Goal: Task Accomplishment & Management: Use online tool/utility

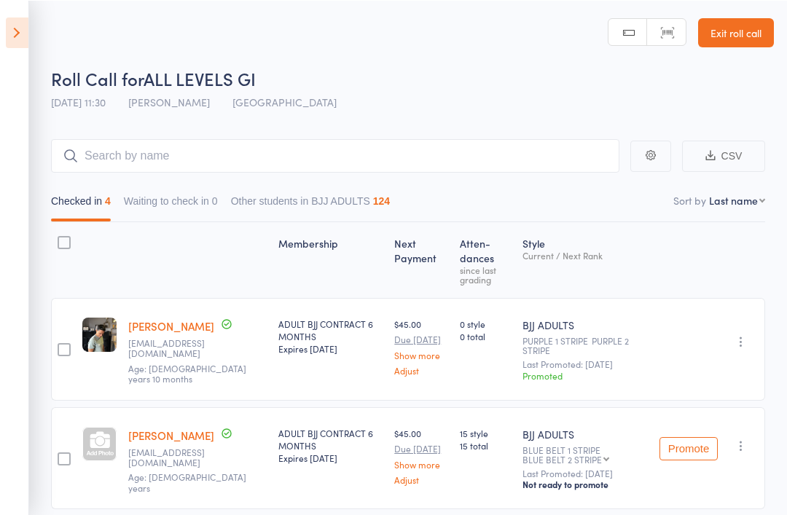
click at [20, 26] on icon at bounding box center [17, 32] width 23 height 31
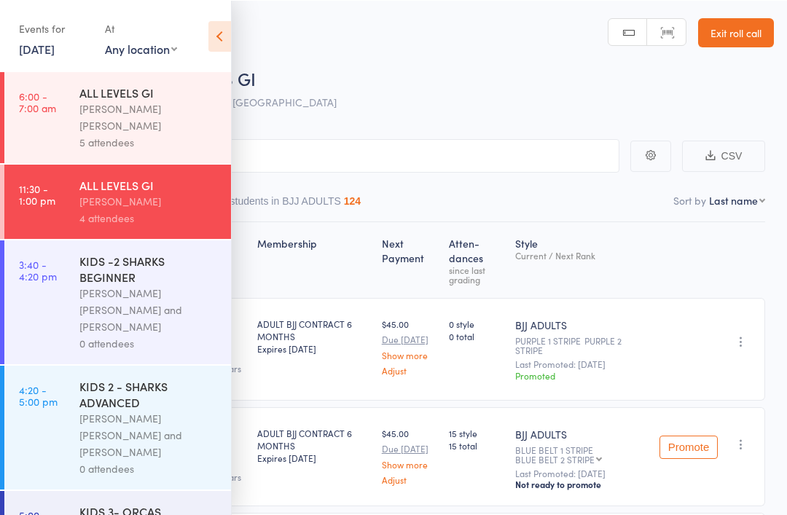
click at [154, 384] on div "KIDS 2 - SHARKS ADVANCED" at bounding box center [148, 393] width 139 height 32
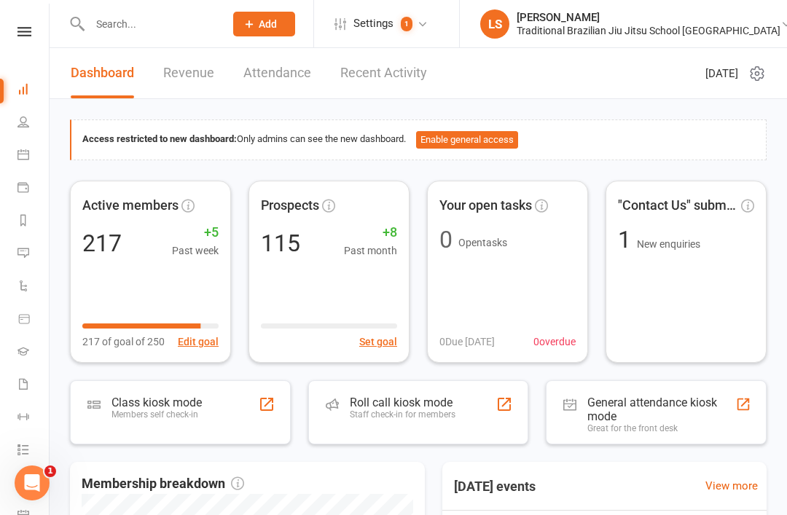
click at [7, 81] on li "Dashboard" at bounding box center [24, 90] width 49 height 33
click at [27, 27] on icon at bounding box center [24, 31] width 14 height 9
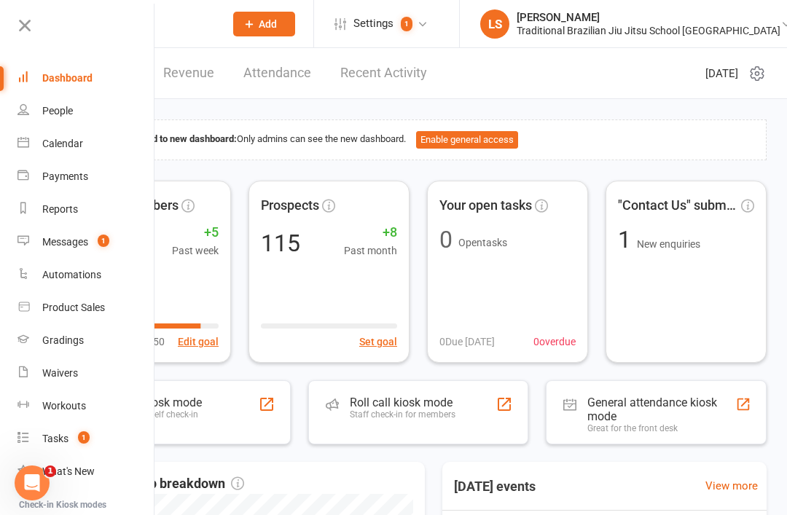
click at [64, 111] on div "People" at bounding box center [57, 111] width 31 height 12
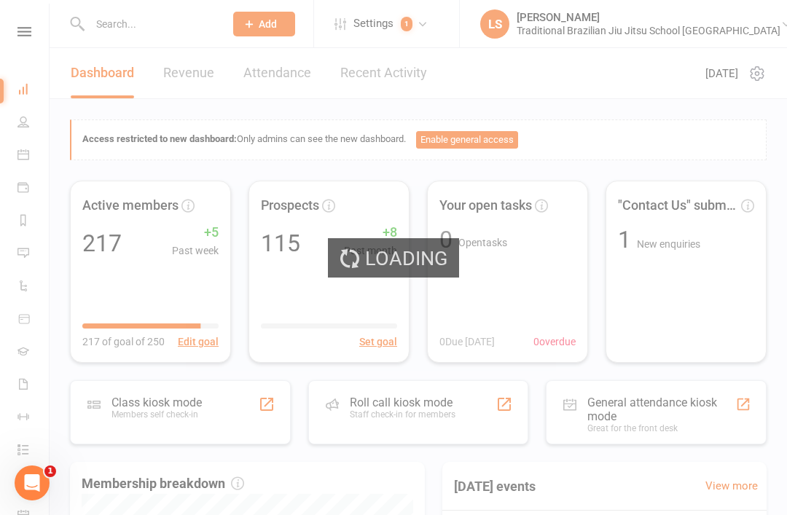
select select "100"
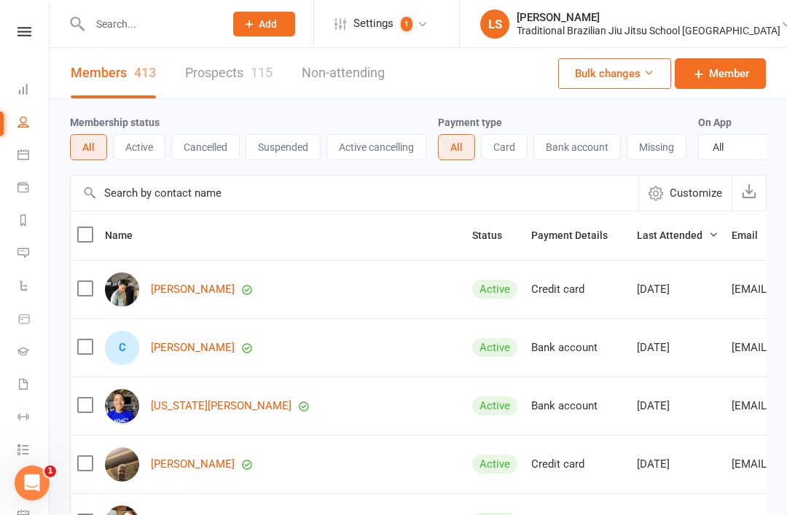
click at [26, 93] on icon at bounding box center [23, 89] width 12 height 12
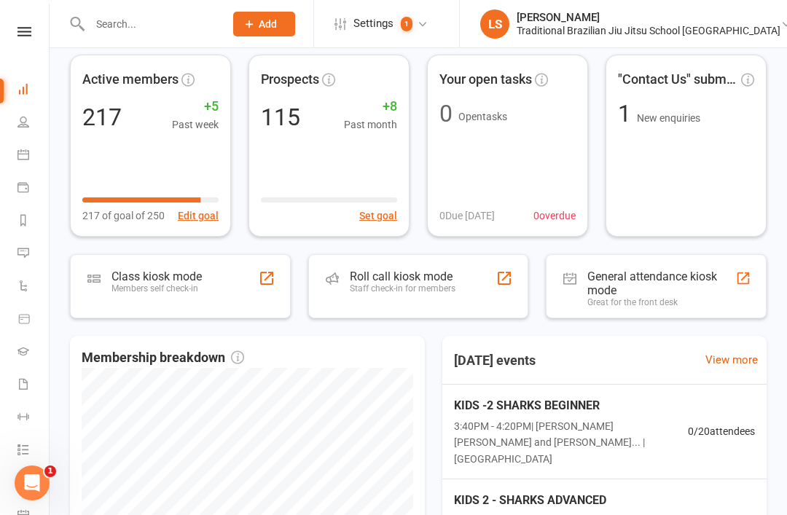
scroll to position [135, 0]
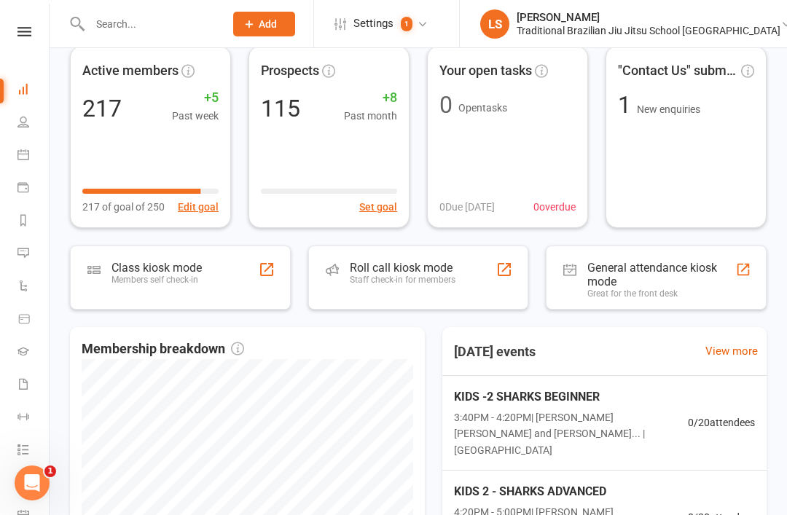
click at [167, 283] on div "Members self check-in" at bounding box center [156, 280] width 90 height 10
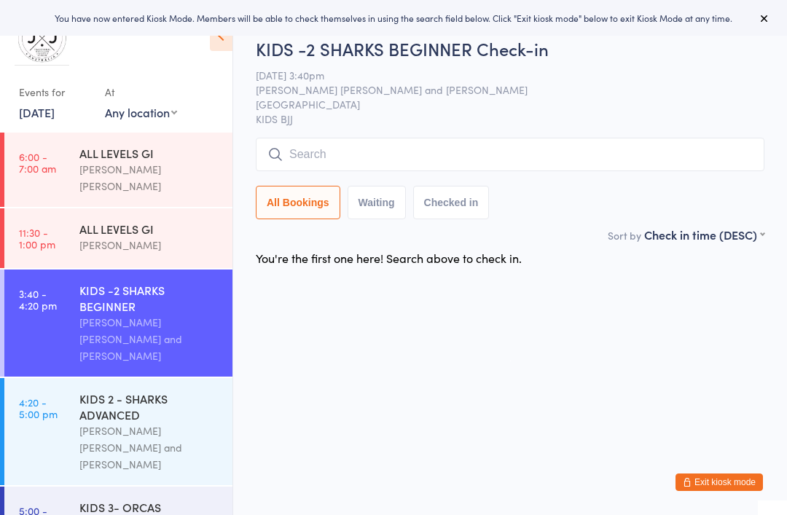
click at [162, 423] on div "Miguel Alencar Flores Junior and Philipe Glazer" at bounding box center [149, 448] width 141 height 50
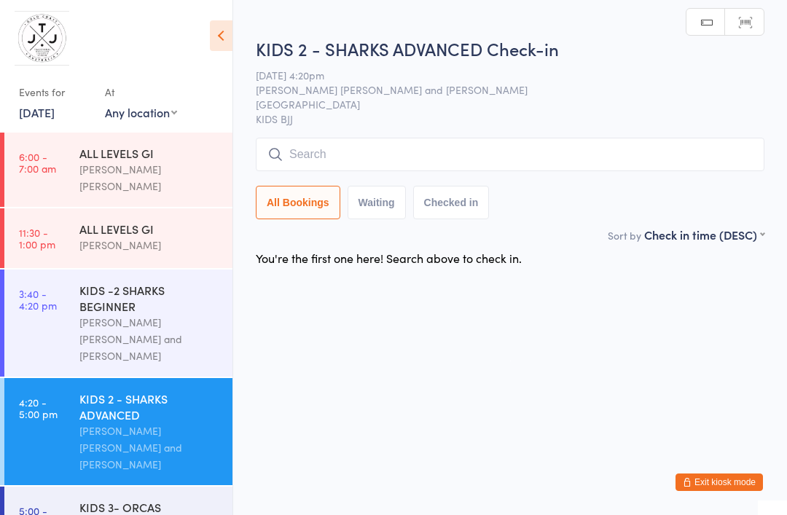
click at [383, 152] on input "search" at bounding box center [510, 155] width 509 height 34
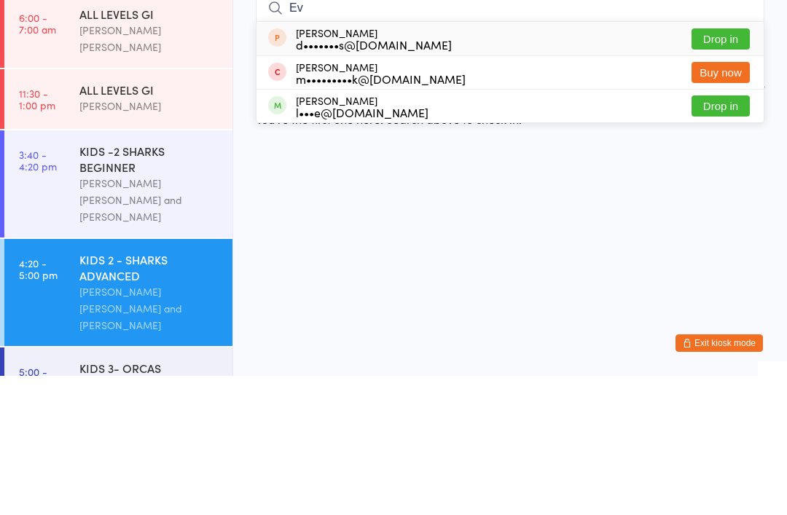
type input "Ev"
click at [715, 235] on button "Drop in" at bounding box center [720, 245] width 58 height 21
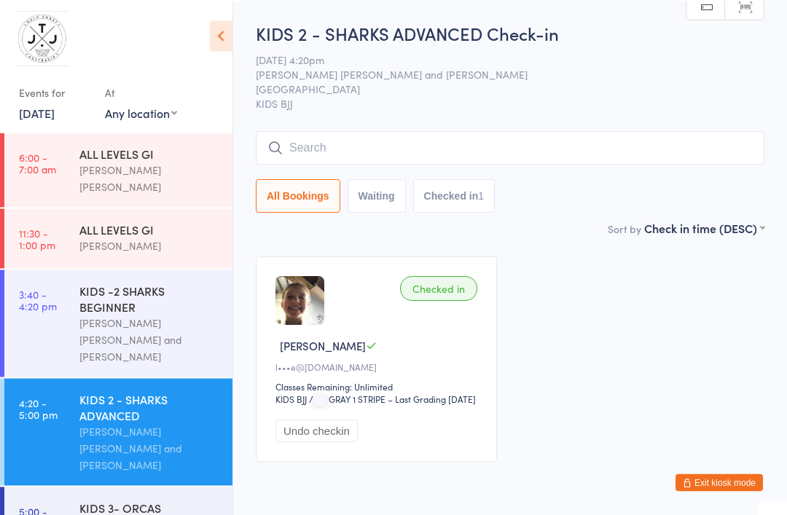
click at [407, 81] on span "Miguel Alencar Flores Junior and Philipe Glazer" at bounding box center [499, 73] width 486 height 15
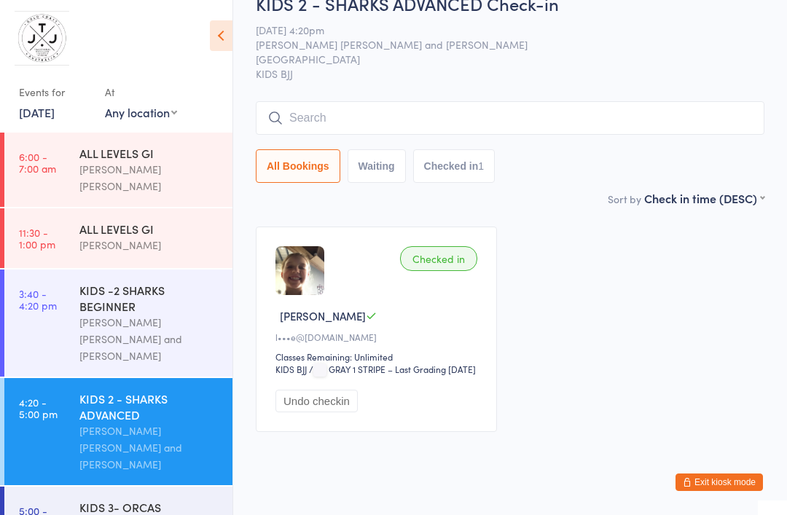
scroll to position [32, 0]
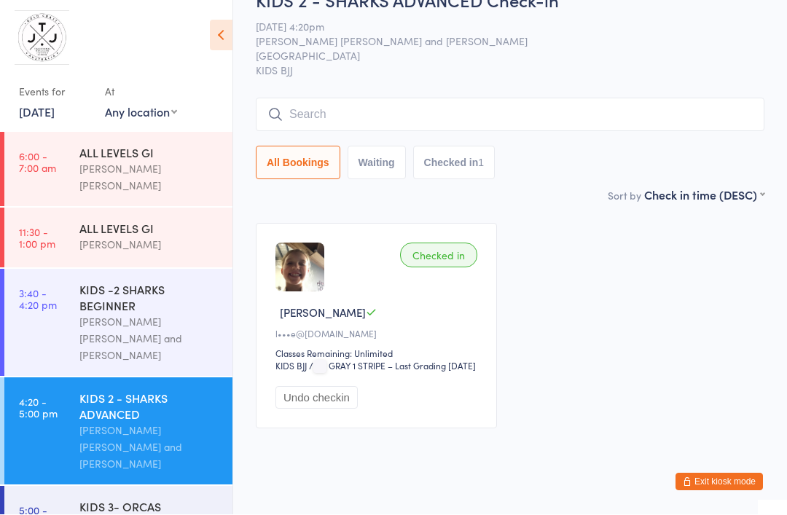
click at [313, 409] on button "Undo checkin" at bounding box center [316, 398] width 82 height 23
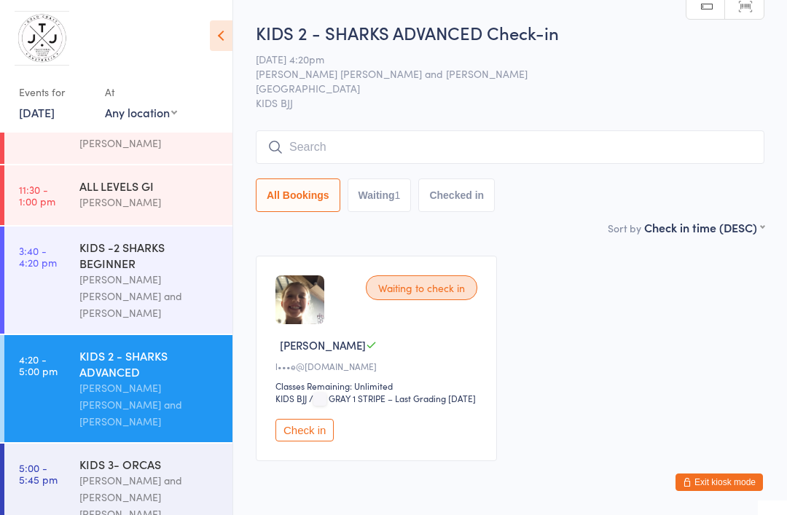
scroll to position [42, 0]
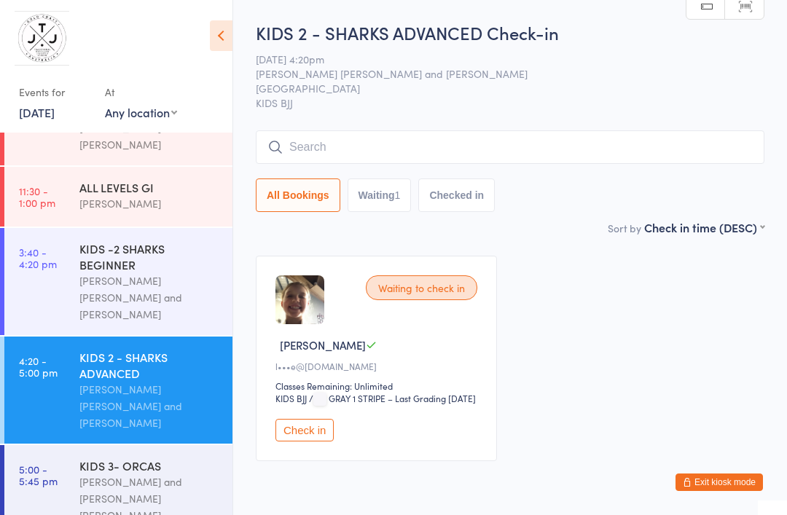
click at [219, 39] on icon at bounding box center [221, 35] width 23 height 31
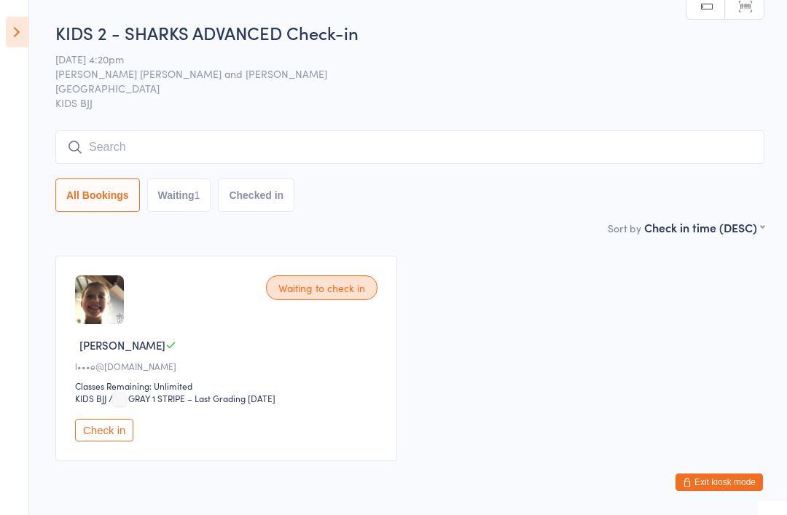
click at [26, 26] on icon at bounding box center [17, 32] width 23 height 31
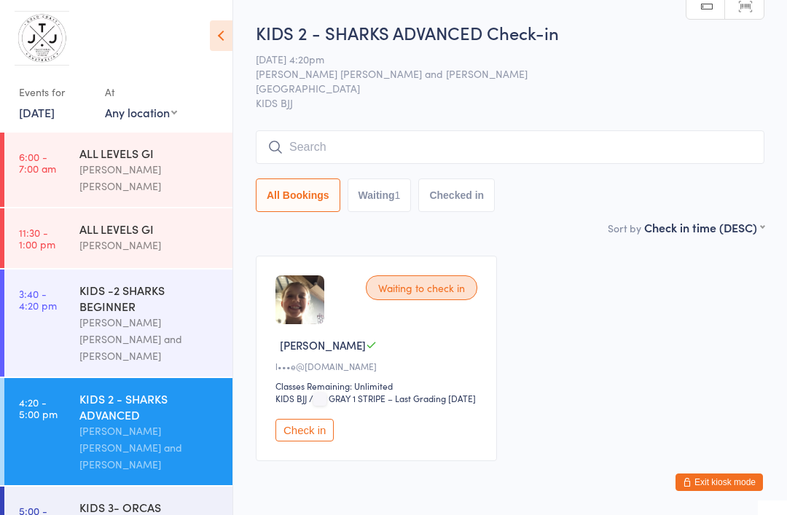
click at [214, 34] on icon at bounding box center [221, 35] width 23 height 31
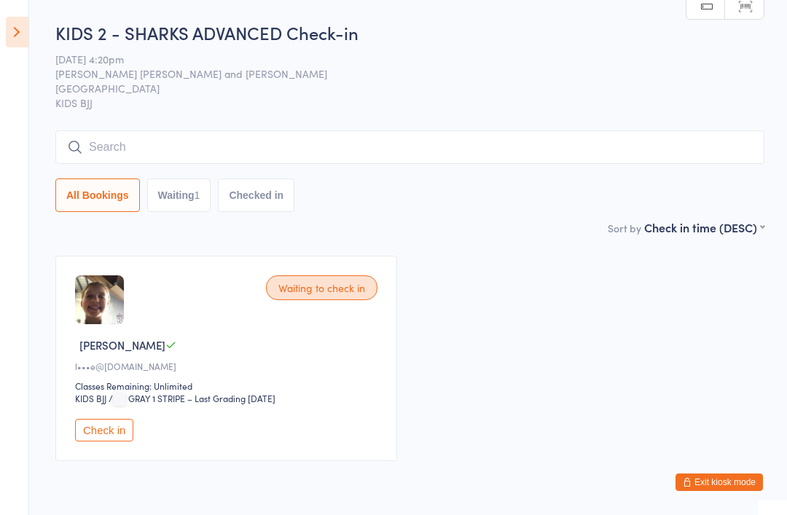
click at [717, 479] on button "Exit kiosk mode" at bounding box center [718, 482] width 87 height 17
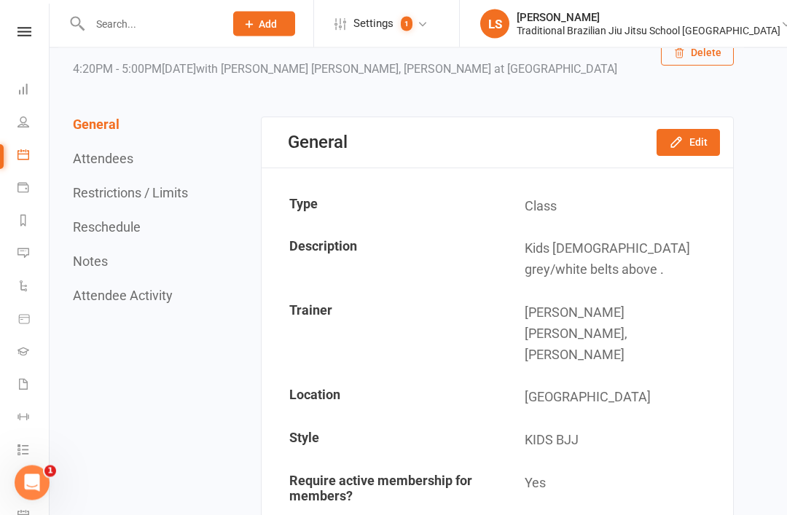
scroll to position [72, 0]
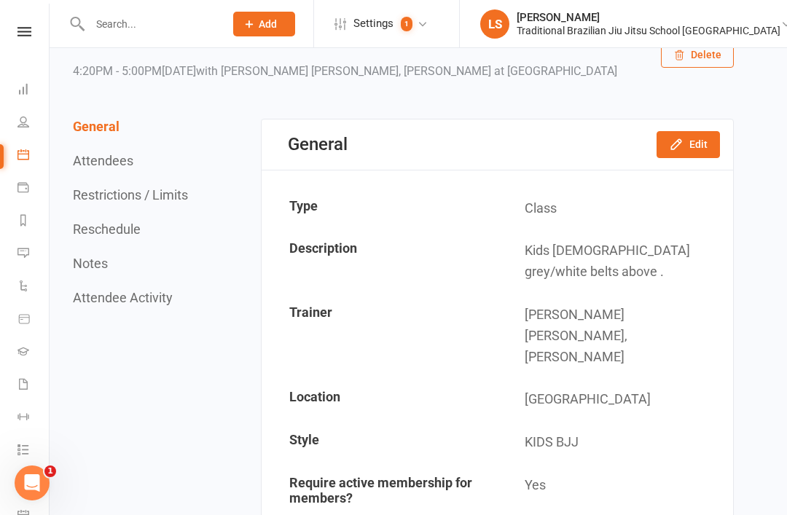
click at [35, 125] on link "People" at bounding box center [33, 123] width 33 height 33
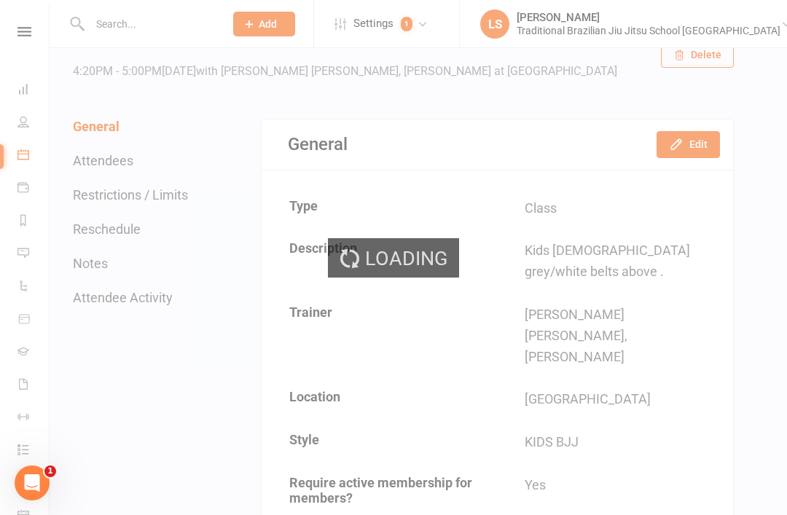
select select "100"
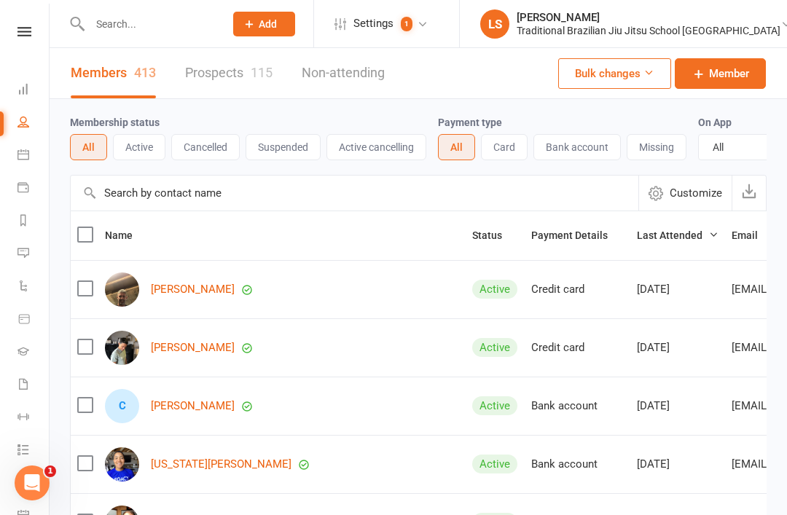
click at [11, 87] on li "Dashboard" at bounding box center [24, 90] width 49 height 33
click at [29, 88] on link "Dashboard" at bounding box center [33, 90] width 33 height 33
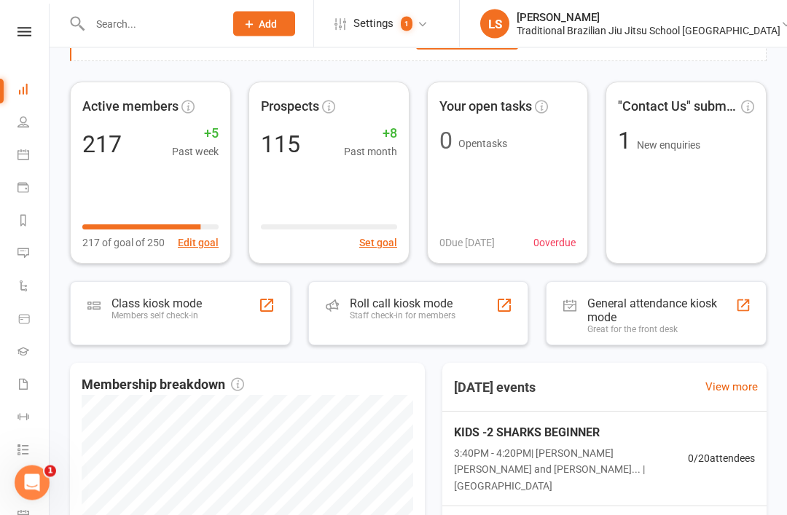
scroll to position [101, 0]
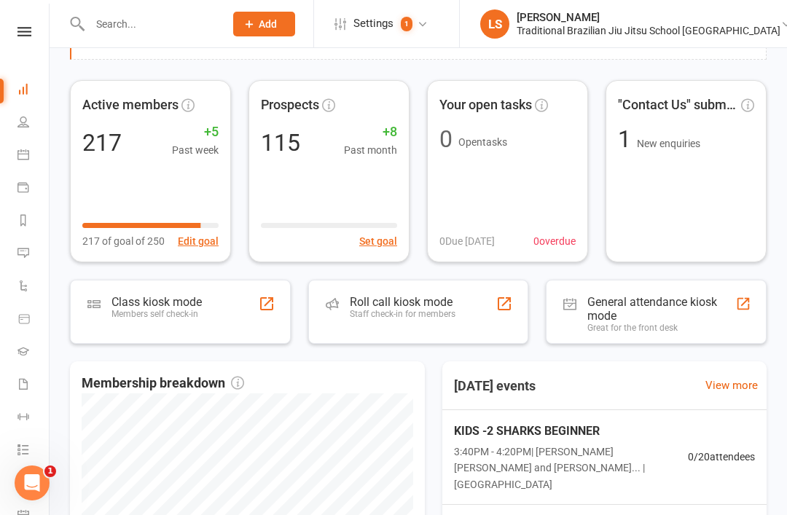
click at [385, 309] on div "Staff check-in for members" at bounding box center [403, 314] width 106 height 10
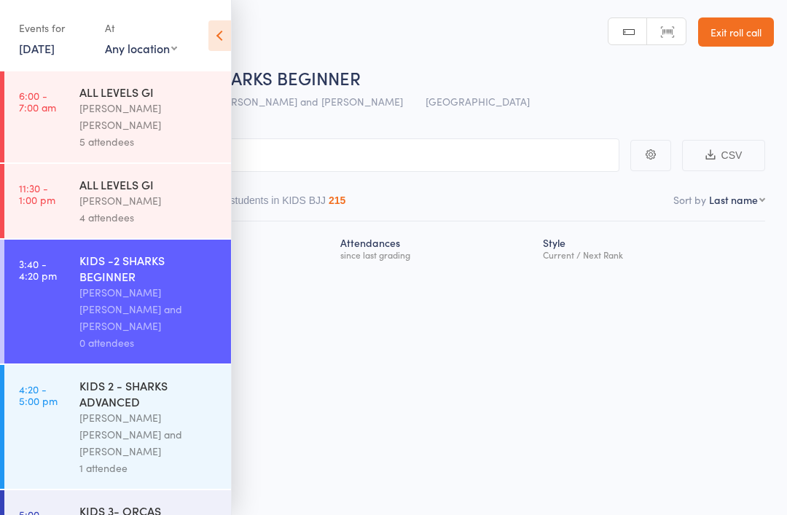
click at [125, 412] on div "[PERSON_NAME] [PERSON_NAME] and [PERSON_NAME]" at bounding box center [148, 434] width 139 height 50
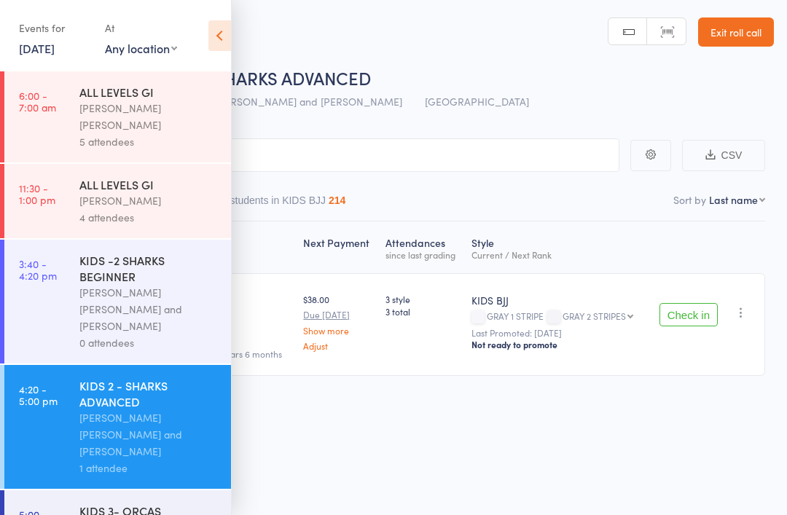
click at [227, 32] on icon at bounding box center [219, 35] width 23 height 31
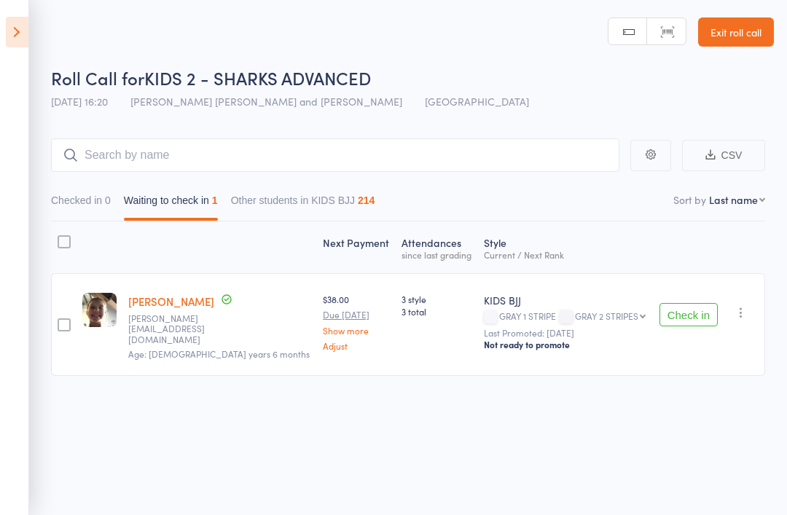
click at [676, 312] on button "Check in" at bounding box center [688, 314] width 58 height 23
